Goal: Information Seeking & Learning: Learn about a topic

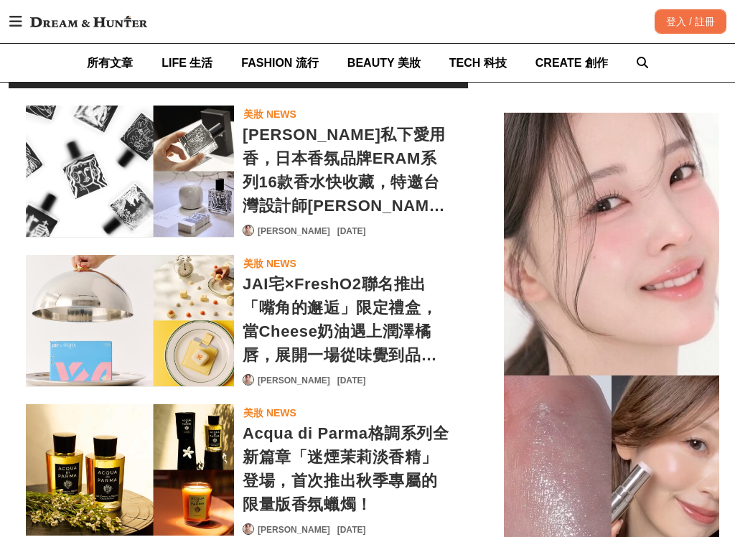
scroll to position [0, 1838]
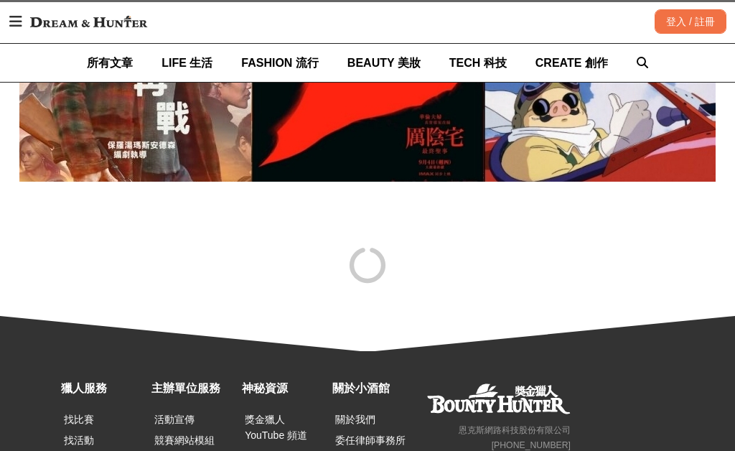
scroll to position [10336, 0]
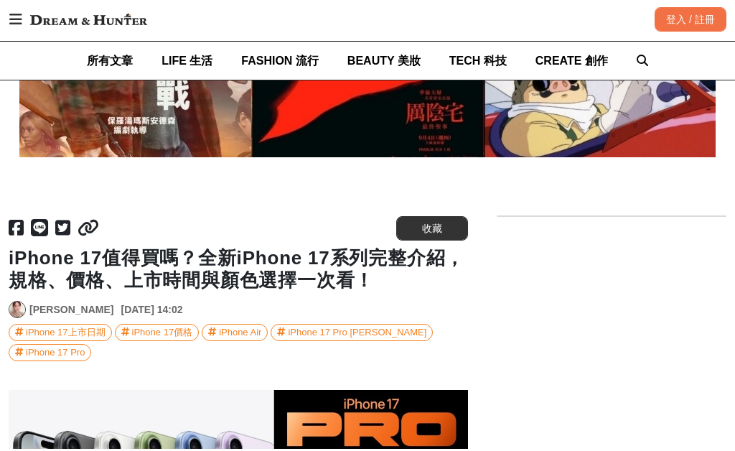
scroll to position [10054, 0]
